Goal: Contribute content

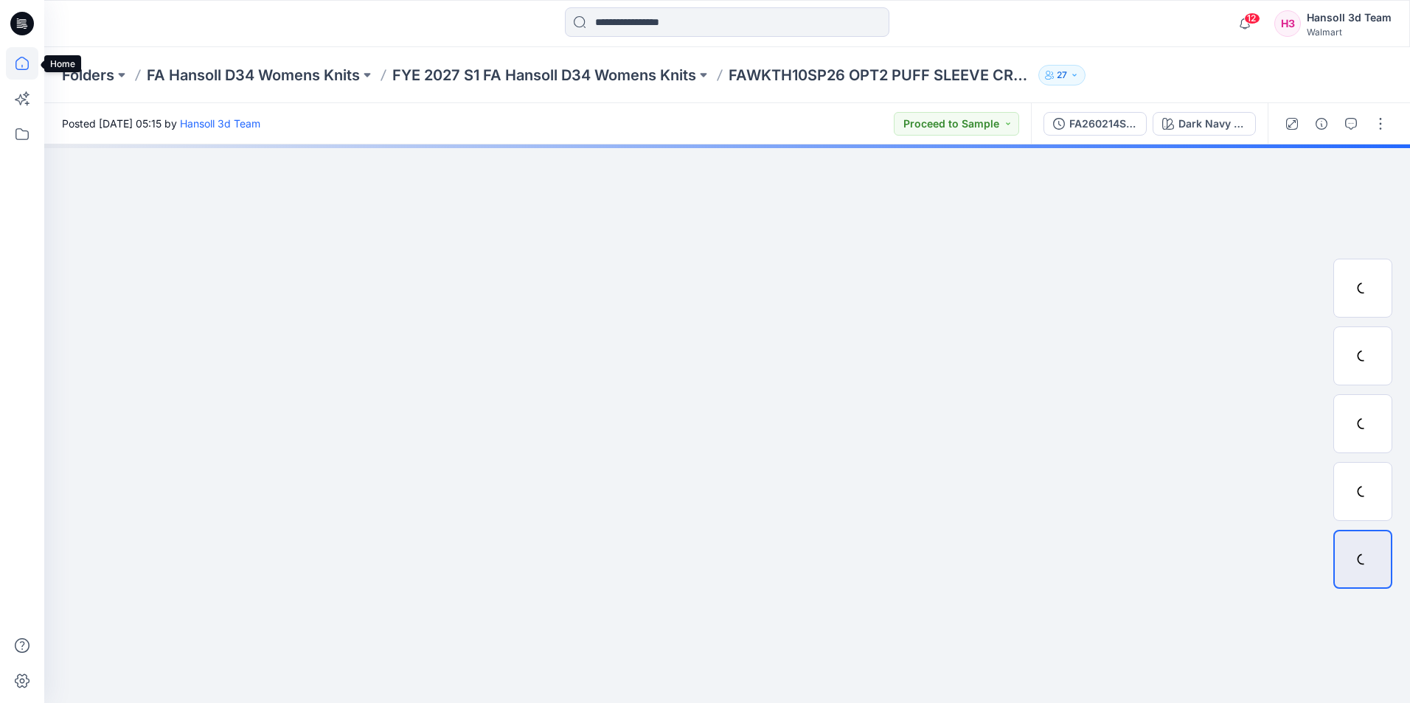
click at [25, 59] on icon at bounding box center [21, 63] width 13 height 13
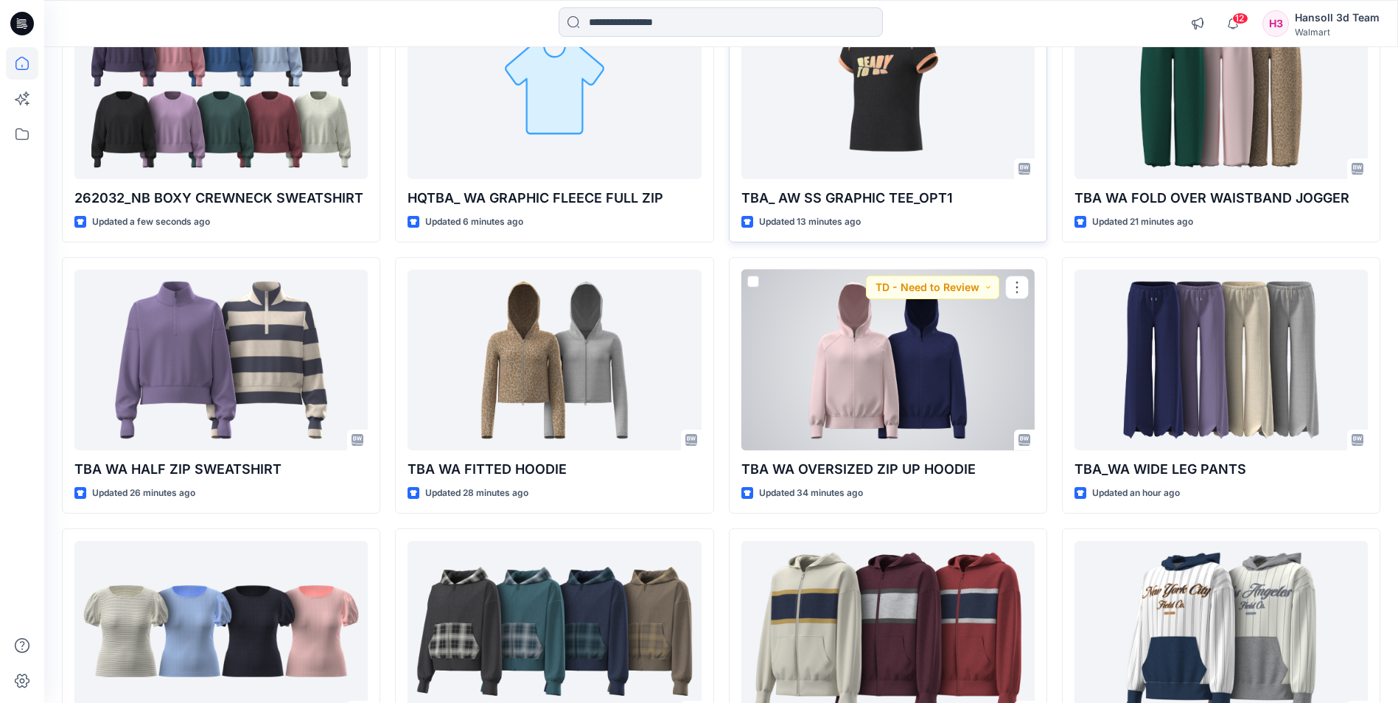
scroll to position [295, 0]
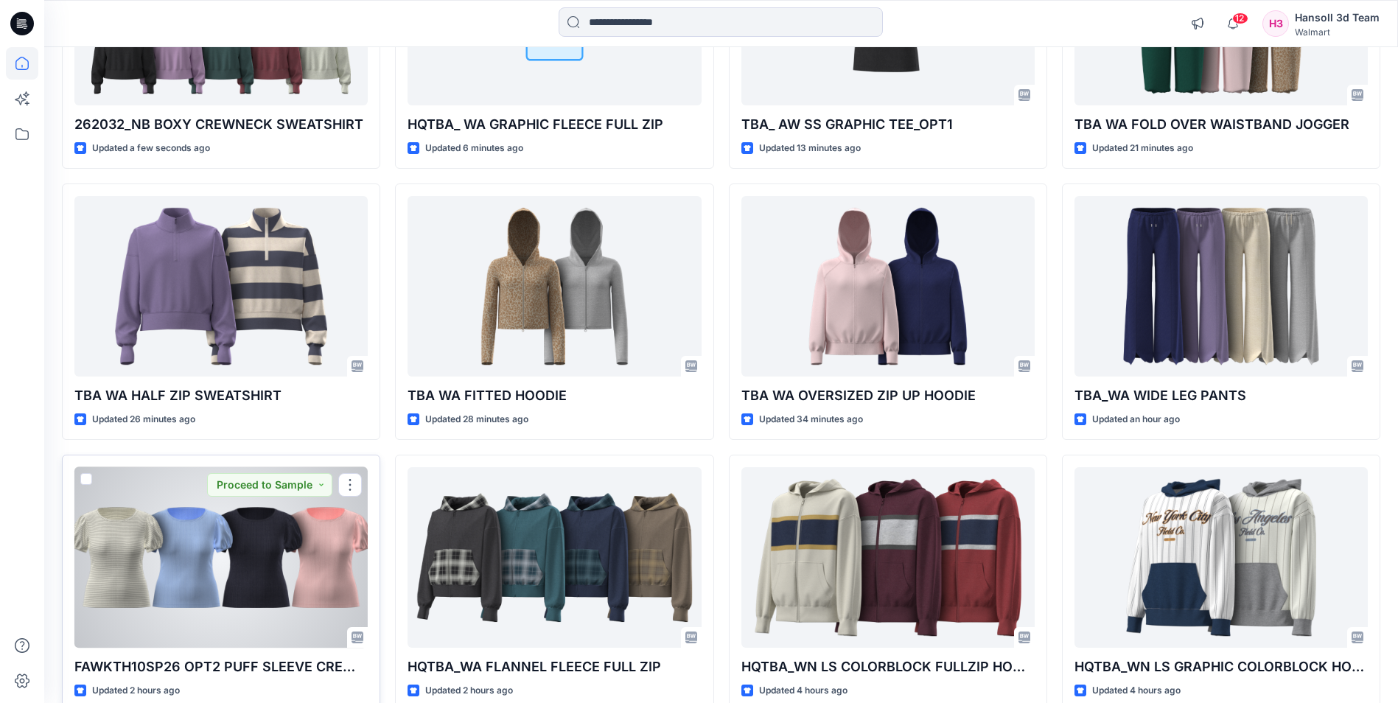
click at [214, 456] on div at bounding box center [220, 557] width 293 height 181
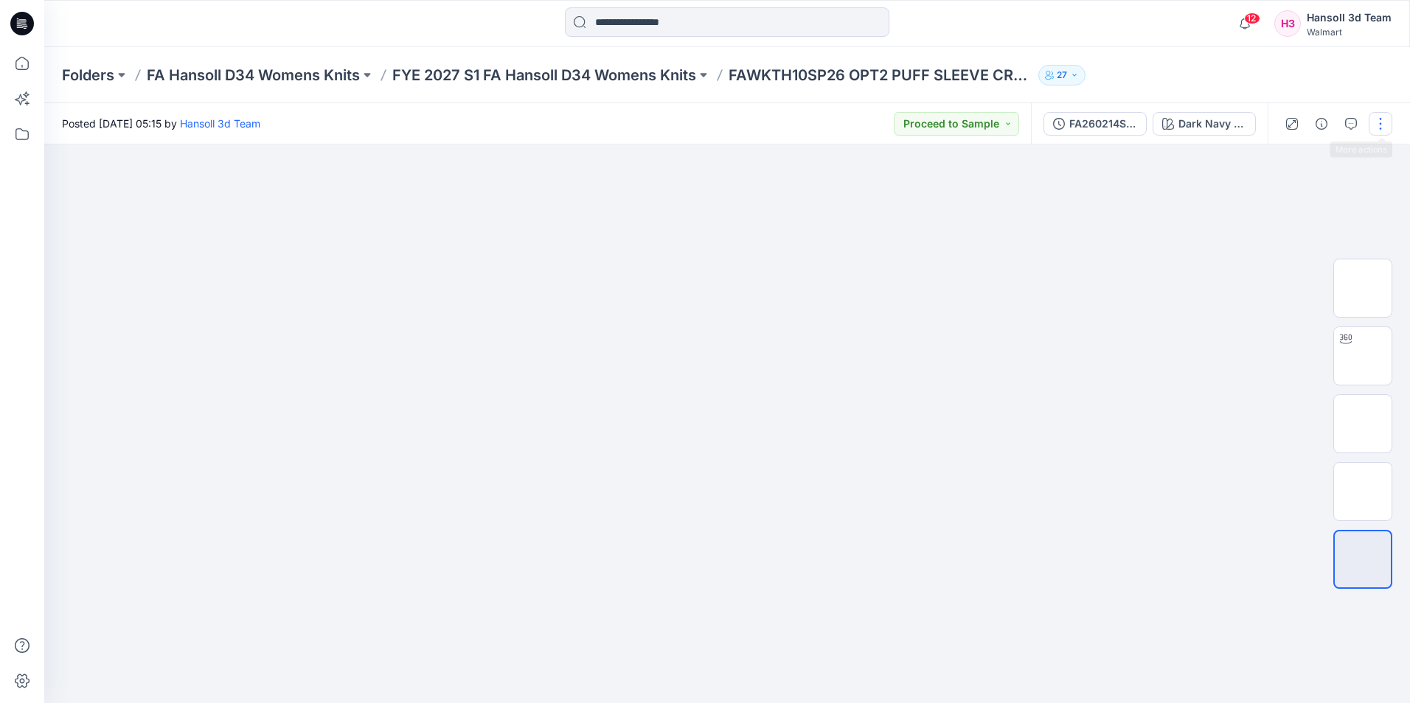
click at [764, 124] on button "button" at bounding box center [1380, 124] width 24 height 24
click at [764, 196] on p "Edit" at bounding box center [1286, 199] width 18 height 15
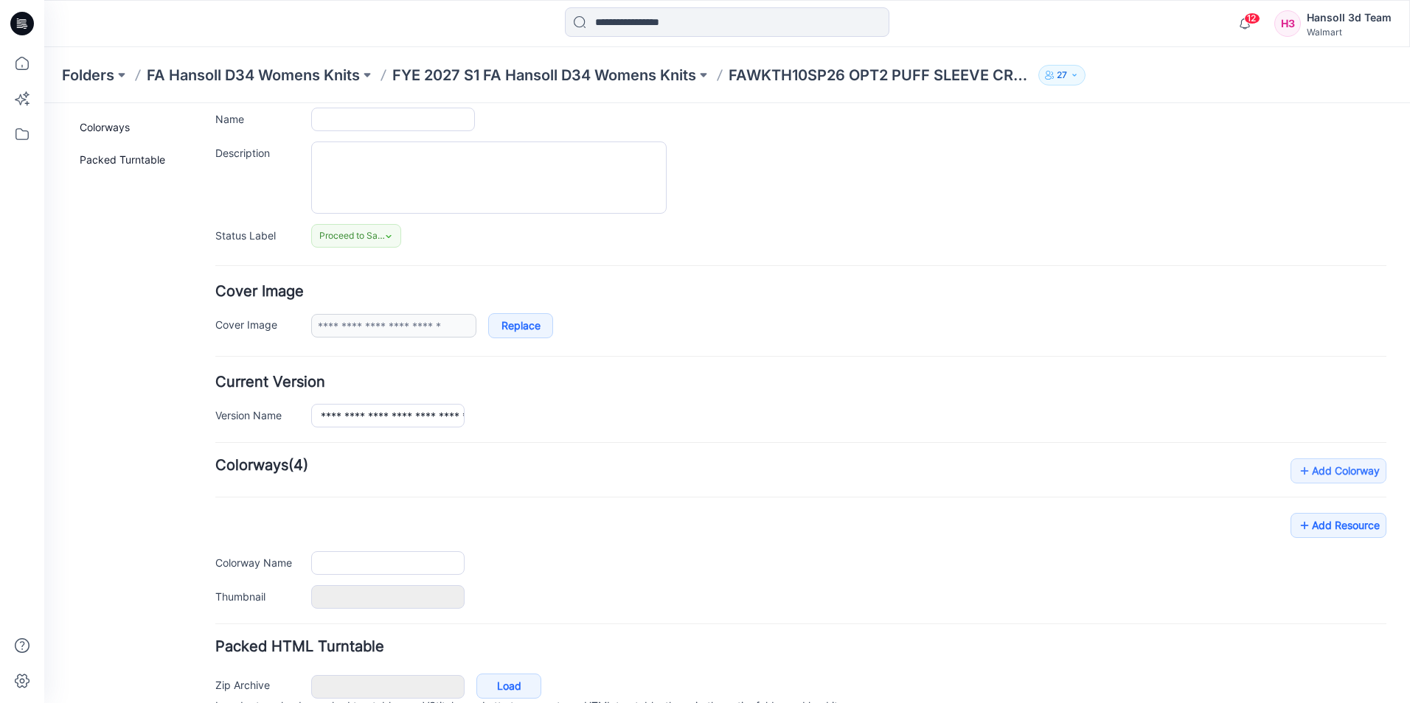
type input "**********"
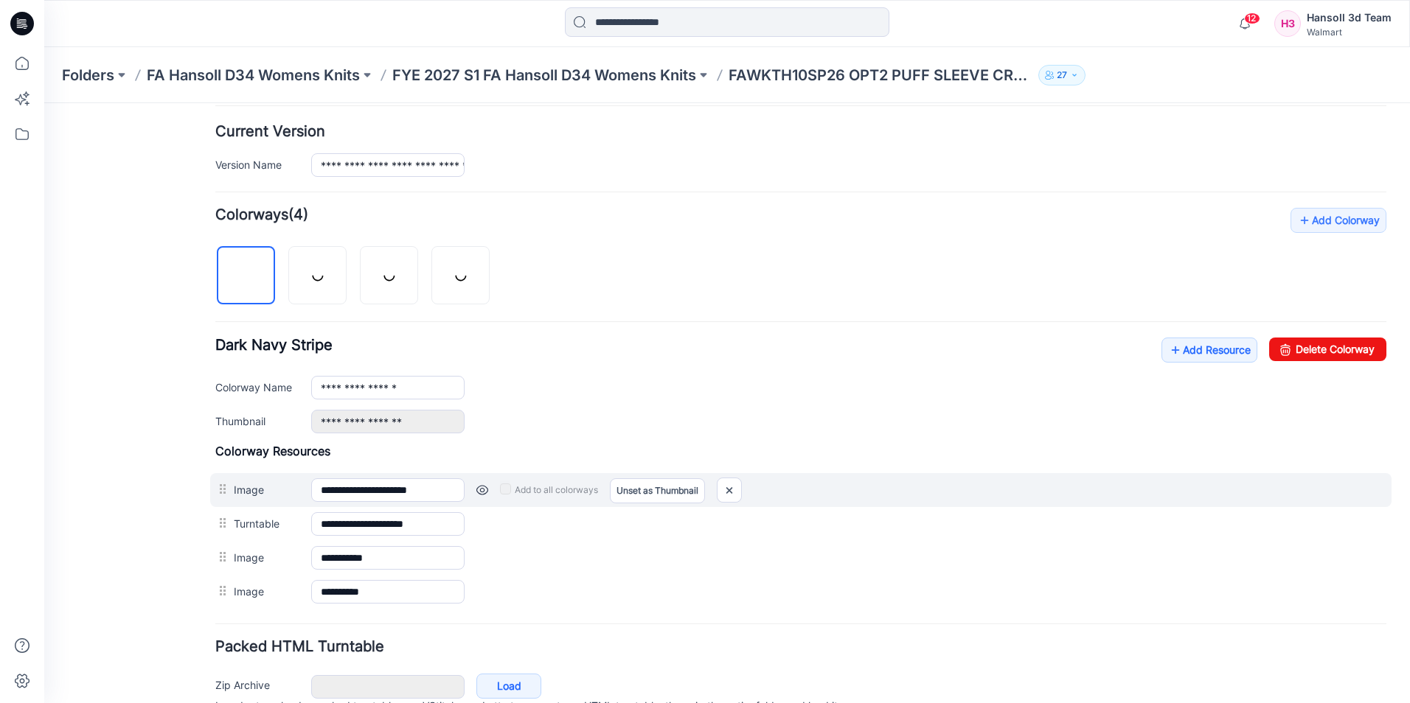
scroll to position [431, 0]
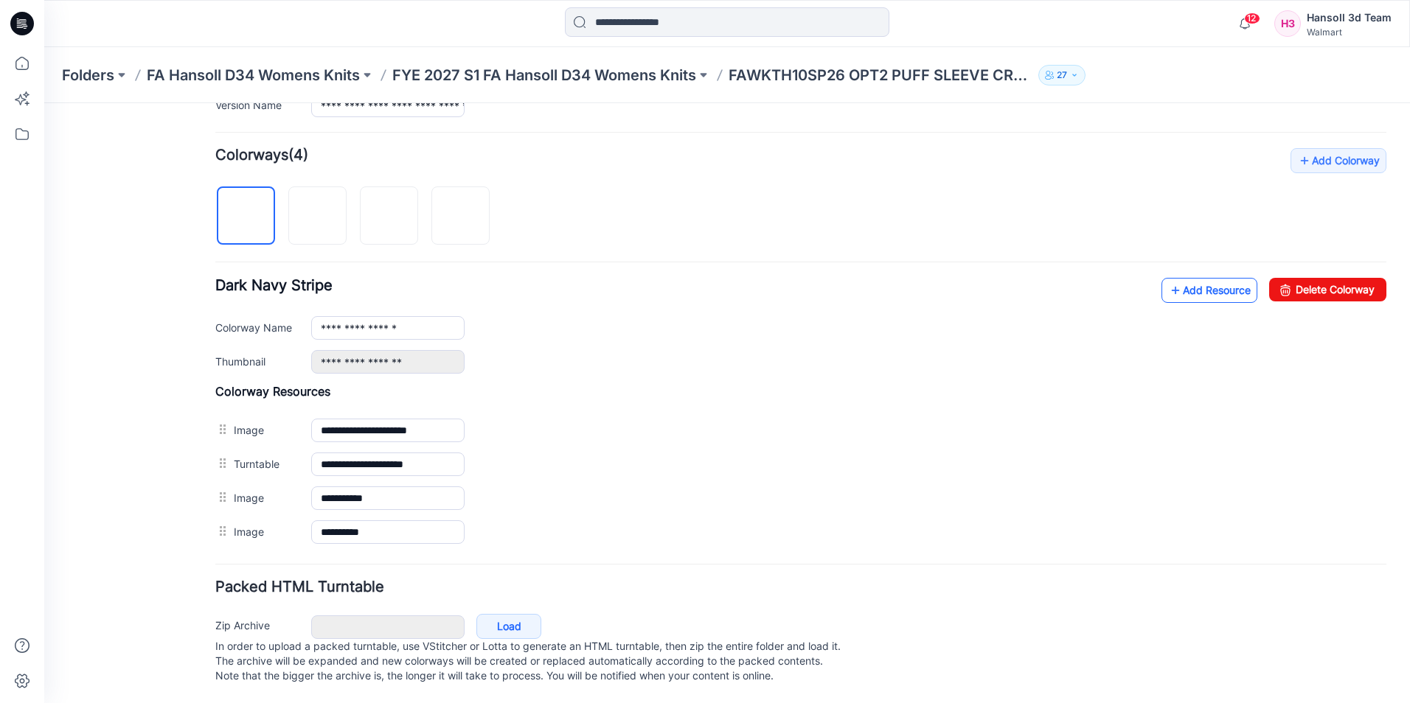
click at [1175, 278] on link "Add Resource" at bounding box center [1209, 290] width 96 height 25
